Goal: Obtain resource: Obtain resource

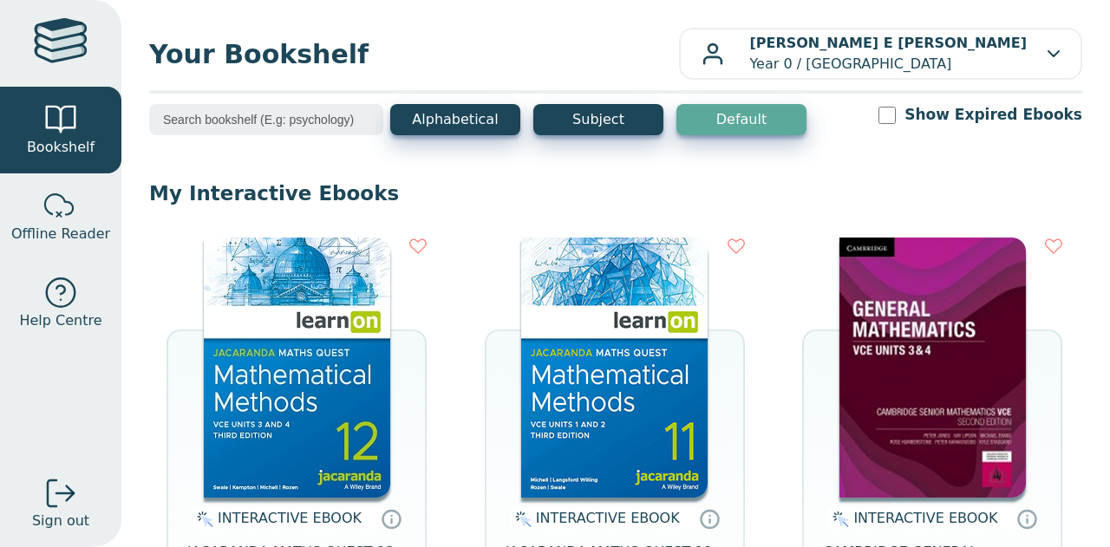
click at [583, 377] on img at bounding box center [614, 368] width 186 height 260
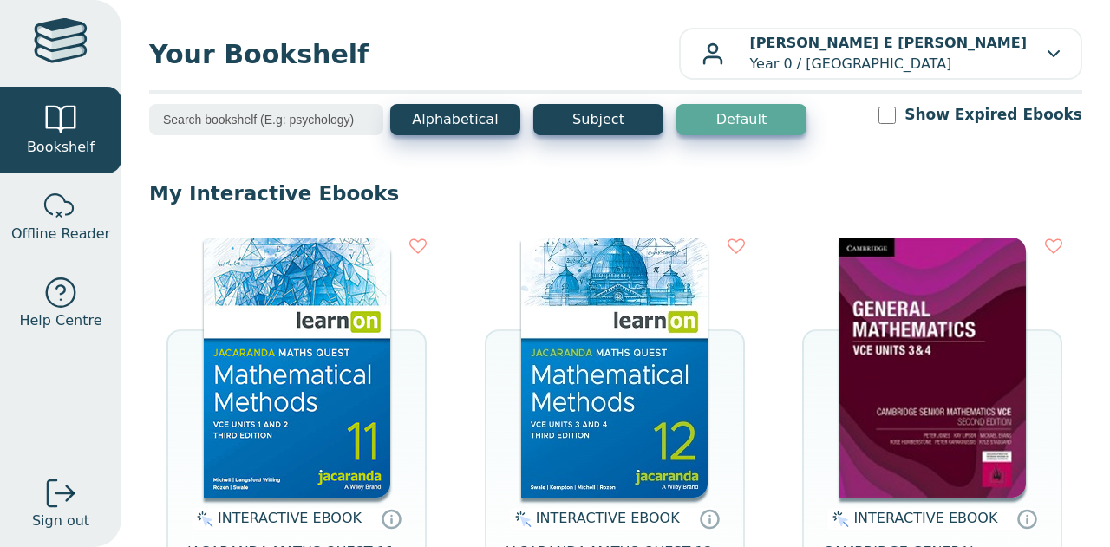
click at [264, 370] on img at bounding box center [297, 368] width 186 height 260
